Goal: Participate in discussion

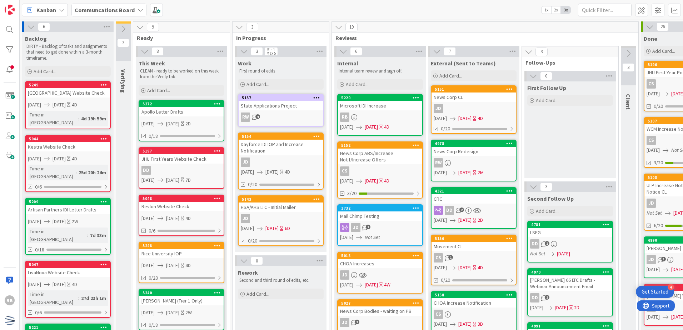
click at [501, 101] on div "News Corp CL" at bounding box center [474, 97] width 84 height 9
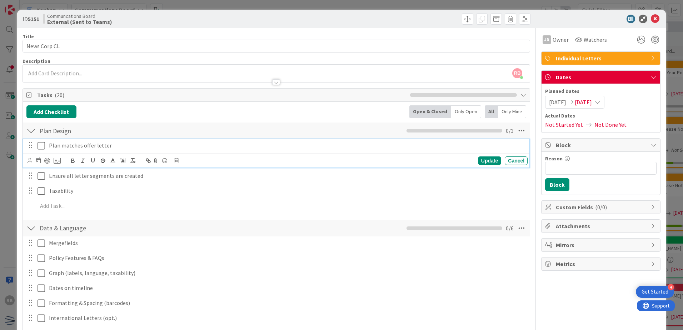
click at [42, 146] on icon at bounding box center [42, 145] width 8 height 9
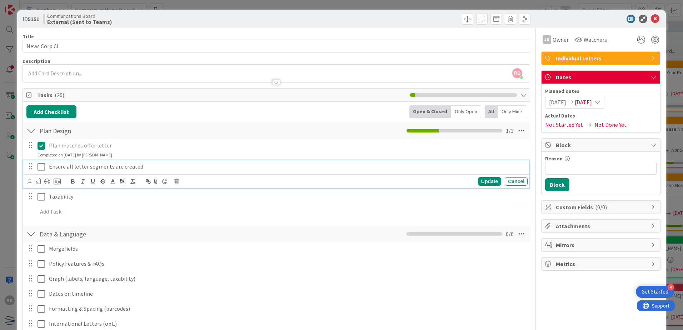
click at [41, 168] on icon at bounding box center [42, 167] width 8 height 9
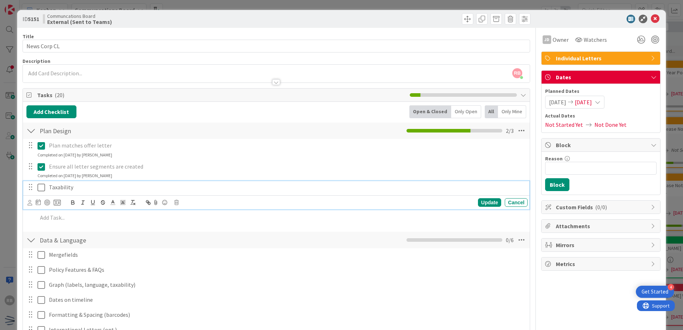
click at [40, 189] on icon at bounding box center [42, 187] width 8 height 9
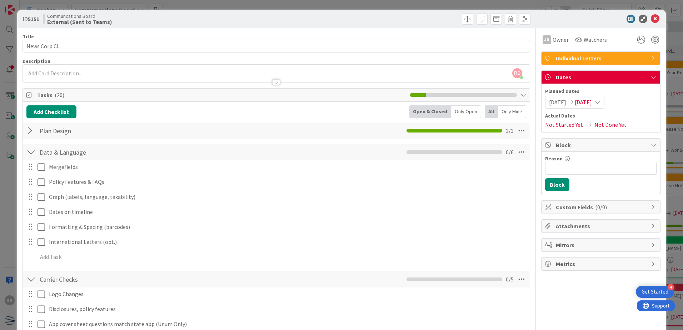
scroll to position [71, 0]
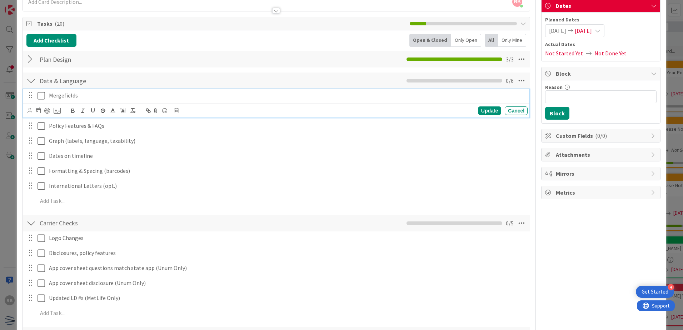
click at [44, 97] on icon at bounding box center [42, 95] width 8 height 9
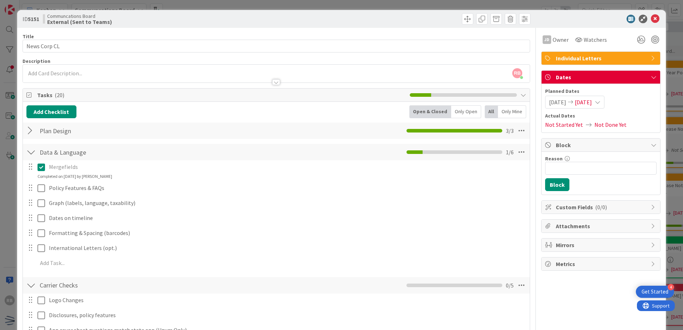
scroll to position [107, 0]
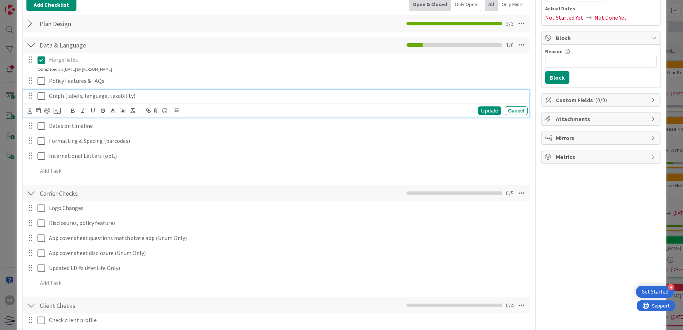
click at [42, 97] on icon at bounding box center [42, 96] width 8 height 9
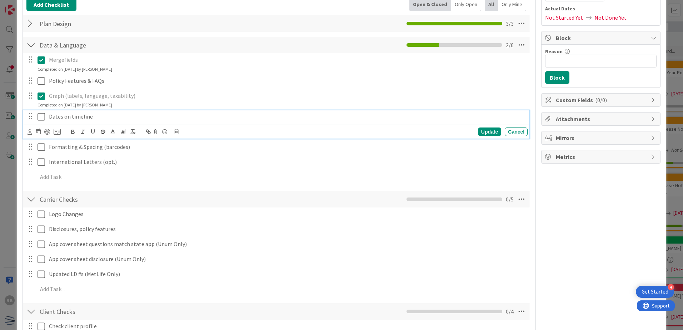
click at [43, 118] on icon at bounding box center [42, 117] width 8 height 9
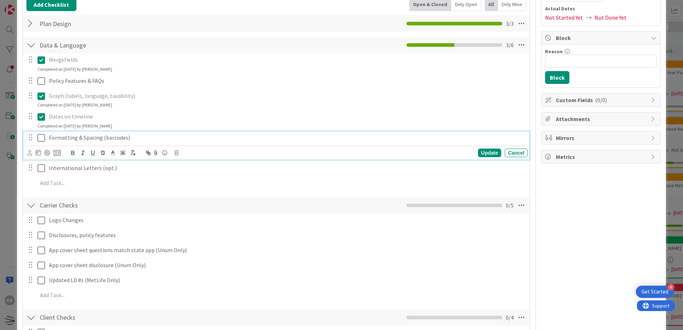
click at [42, 138] on icon at bounding box center [42, 138] width 8 height 9
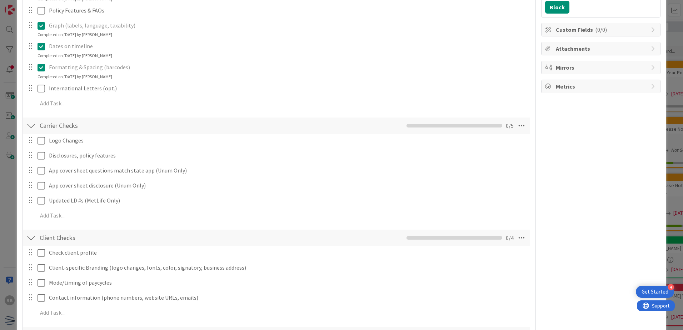
scroll to position [179, 0]
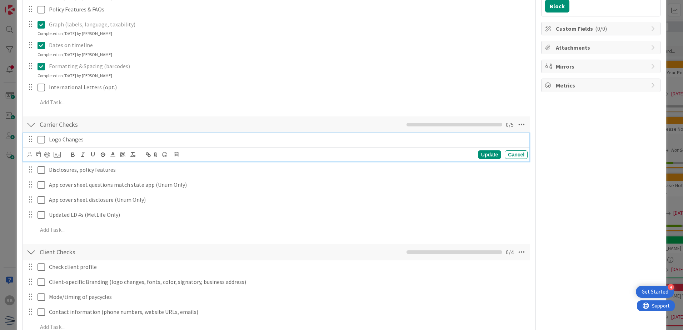
click at [39, 141] on icon at bounding box center [42, 139] width 8 height 9
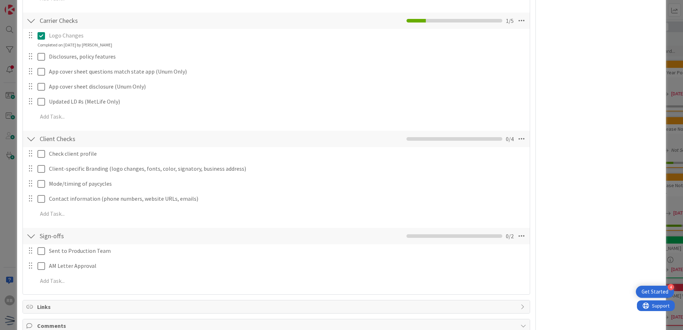
scroll to position [286, 0]
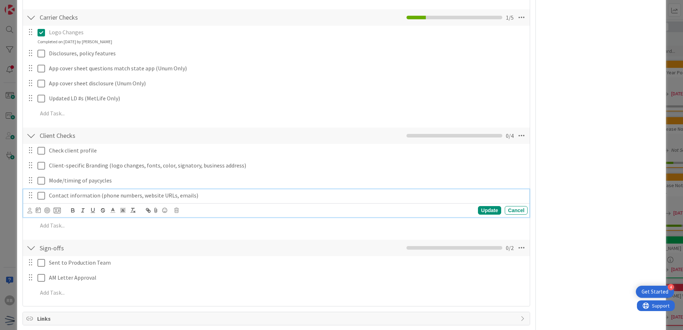
click at [42, 196] on icon at bounding box center [42, 195] width 8 height 9
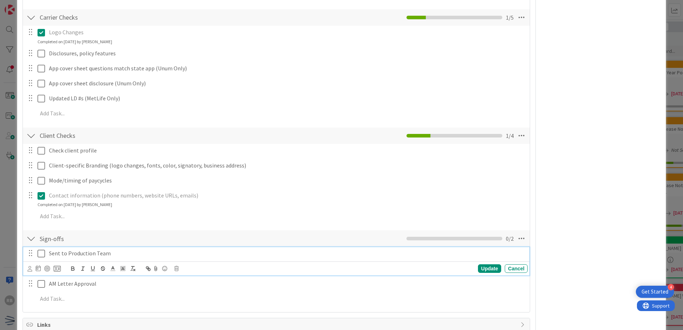
click at [41, 253] on icon at bounding box center [42, 253] width 8 height 9
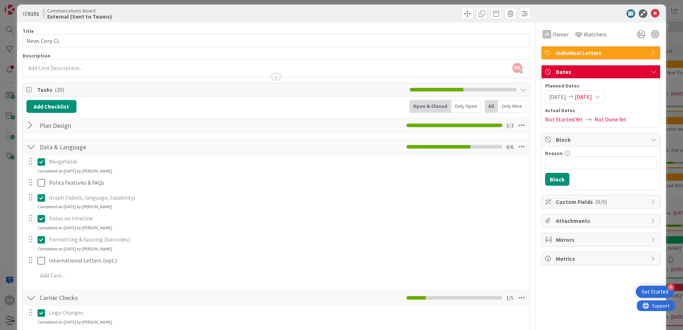
scroll to position [0, 0]
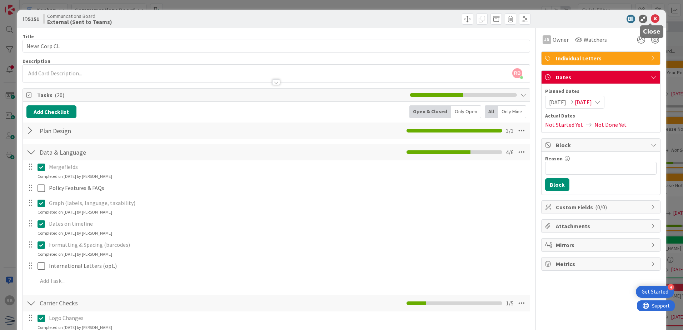
click at [651, 20] on icon at bounding box center [655, 19] width 9 height 9
